Goal: Information Seeking & Learning: Learn about a topic

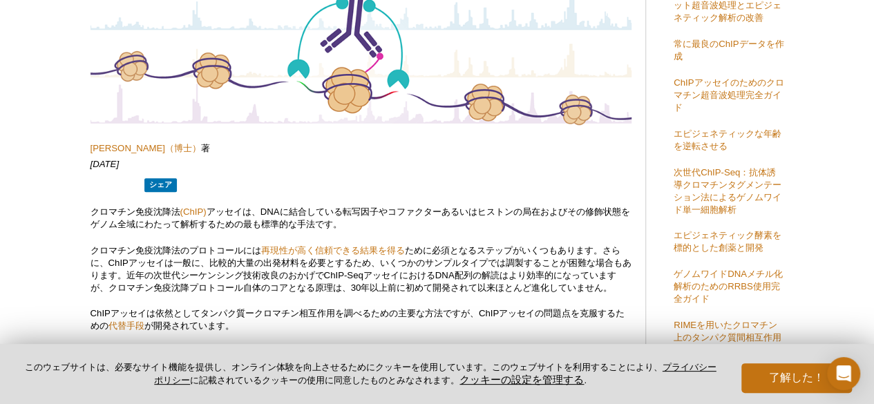
scroll to position [138, 0]
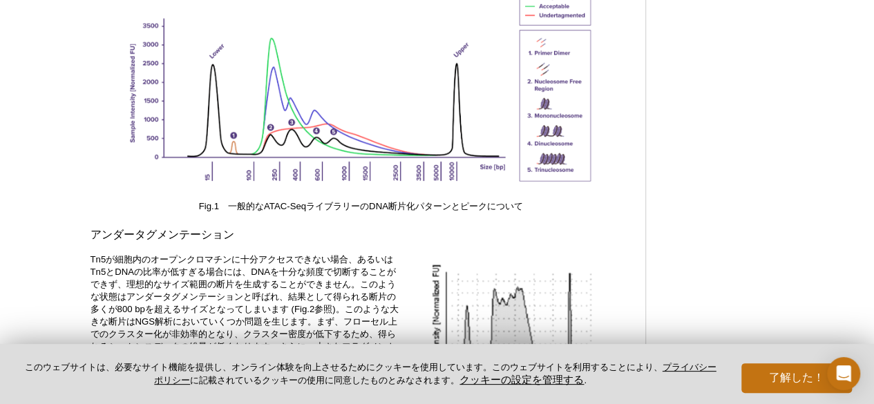
scroll to position [2052, 0]
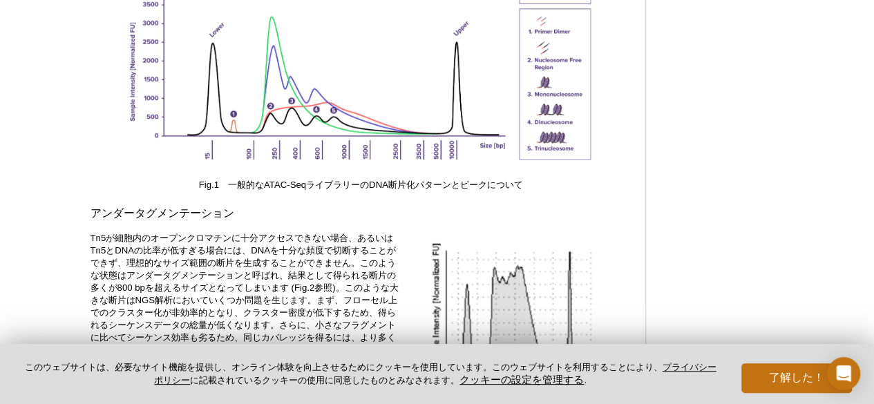
click at [786, 356] on div "了解した！" at bounding box center [792, 374] width 120 height 38
click at [786, 365] on button "了解した！" at bounding box center [796, 378] width 111 height 30
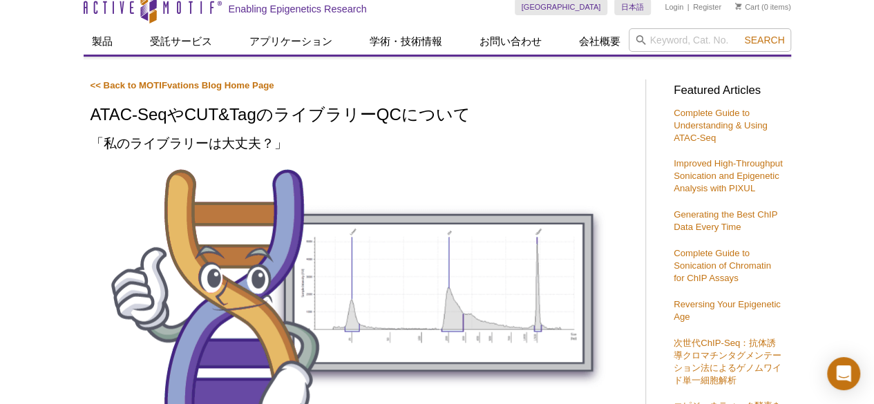
scroll to position [0, 0]
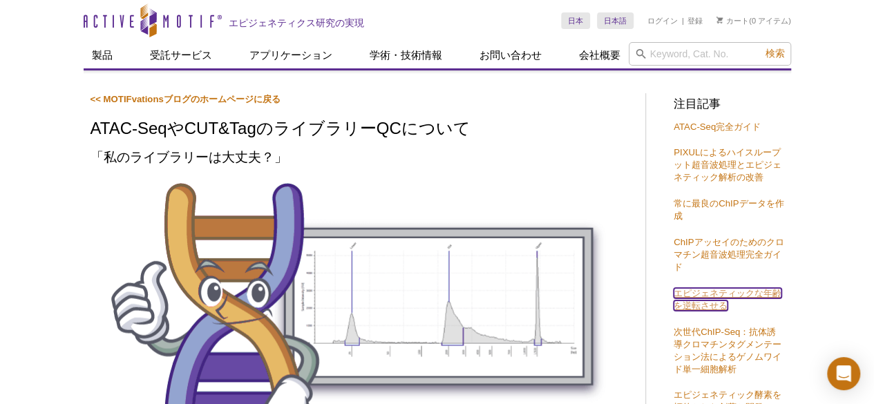
click at [705, 294] on link "エピジェネティックな年齢を逆転させる" at bounding box center [728, 299] width 108 height 23
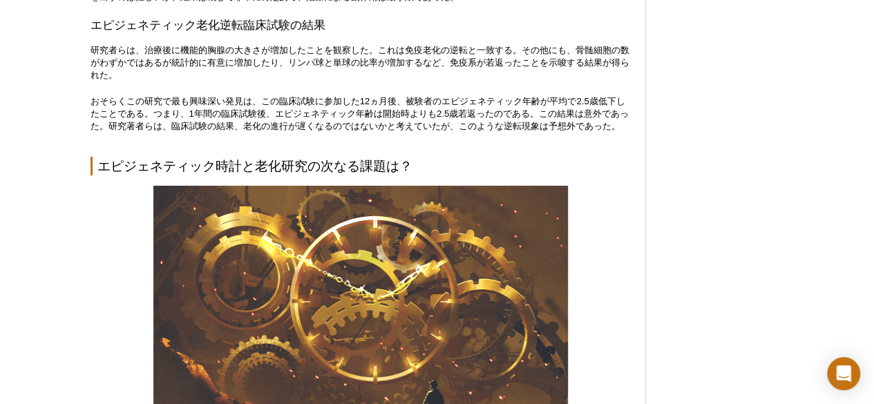
scroll to position [2038, 0]
